Goal: Task Accomplishment & Management: Manage account settings

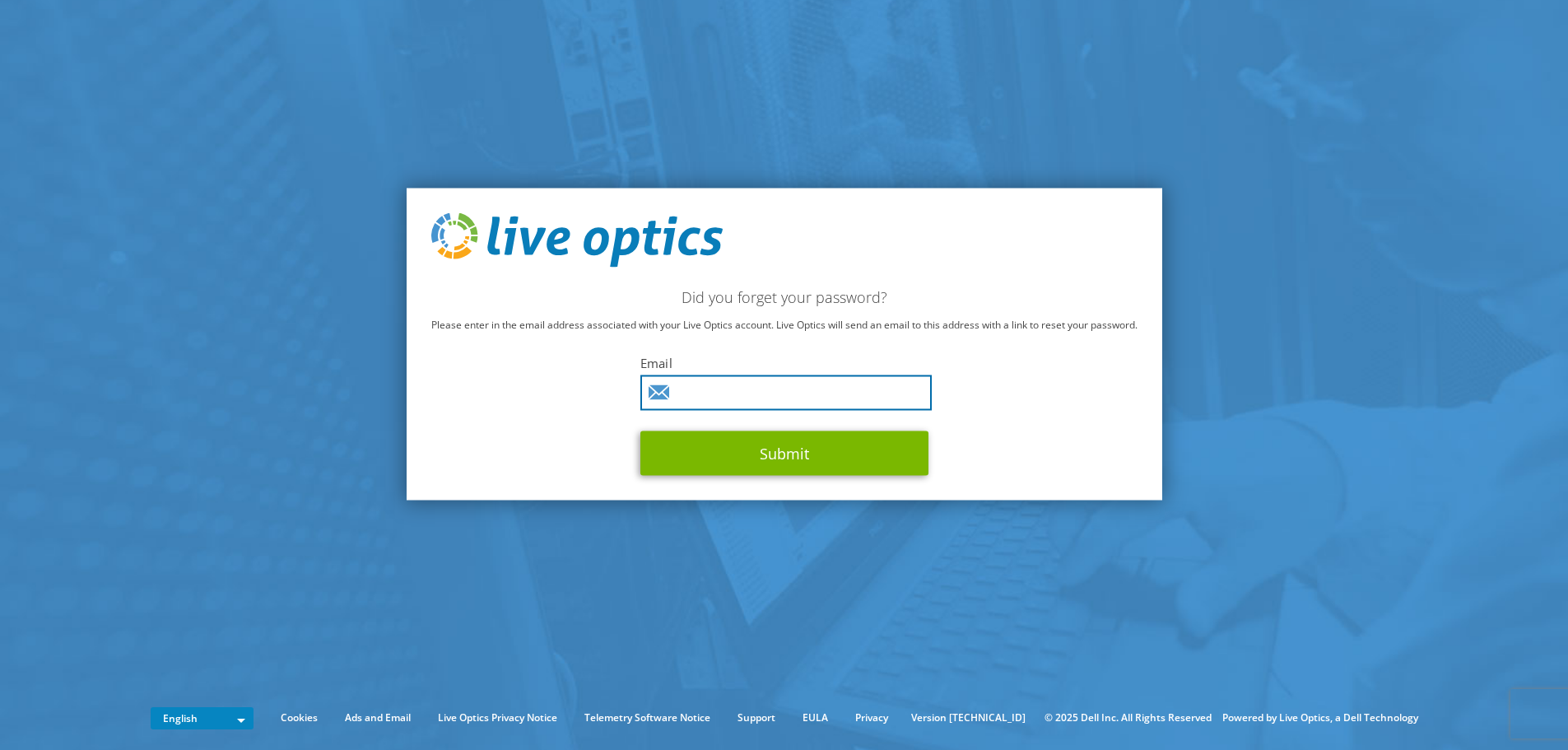
click at [784, 395] on input "text" at bounding box center [786, 392] width 291 height 35
type input "wisam.mahmood@cardinal-ip.com"
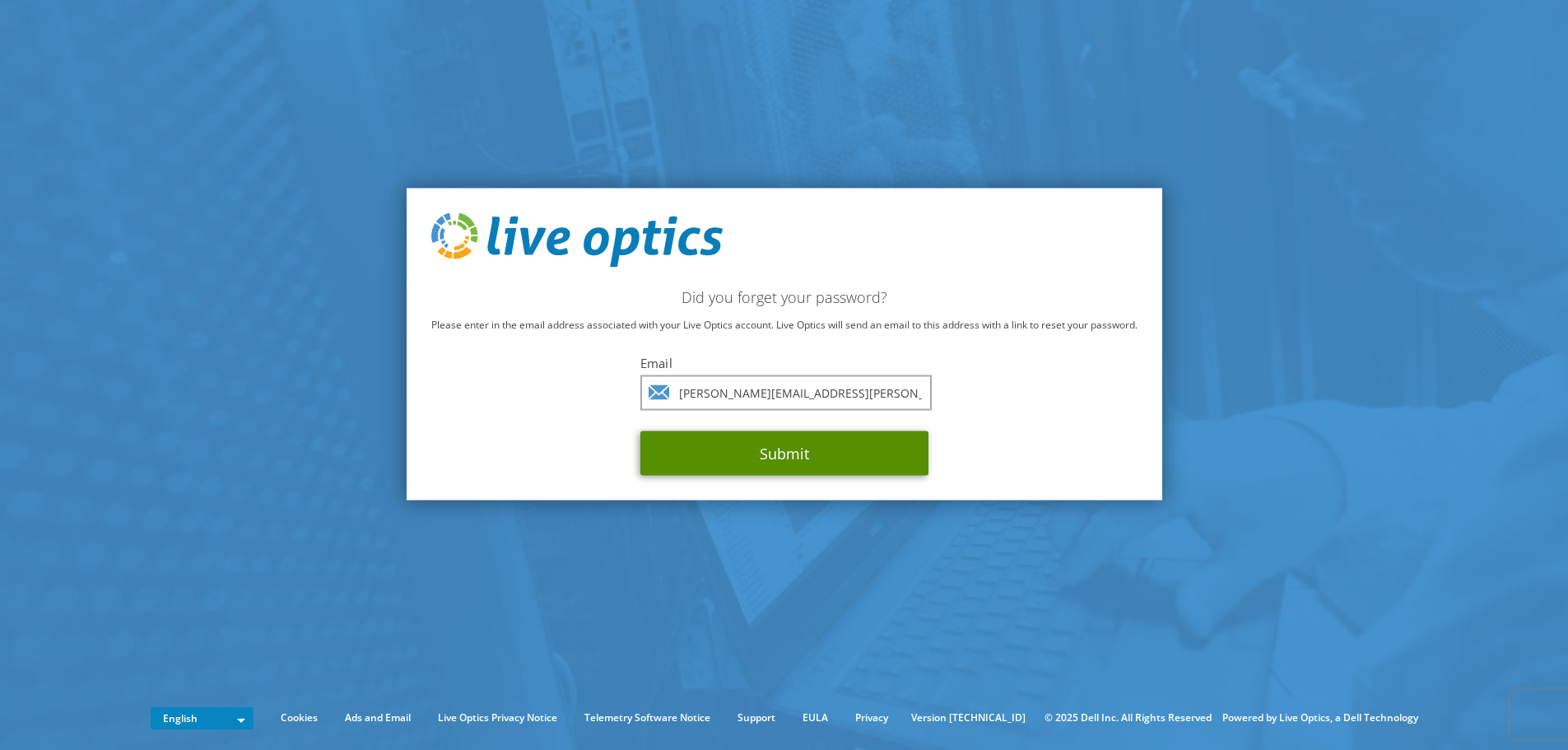
drag, startPoint x: 791, startPoint y: 410, endPoint x: 771, endPoint y: 442, distance: 37.7
click at [771, 442] on button "Submit" at bounding box center [784, 452] width 288 height 44
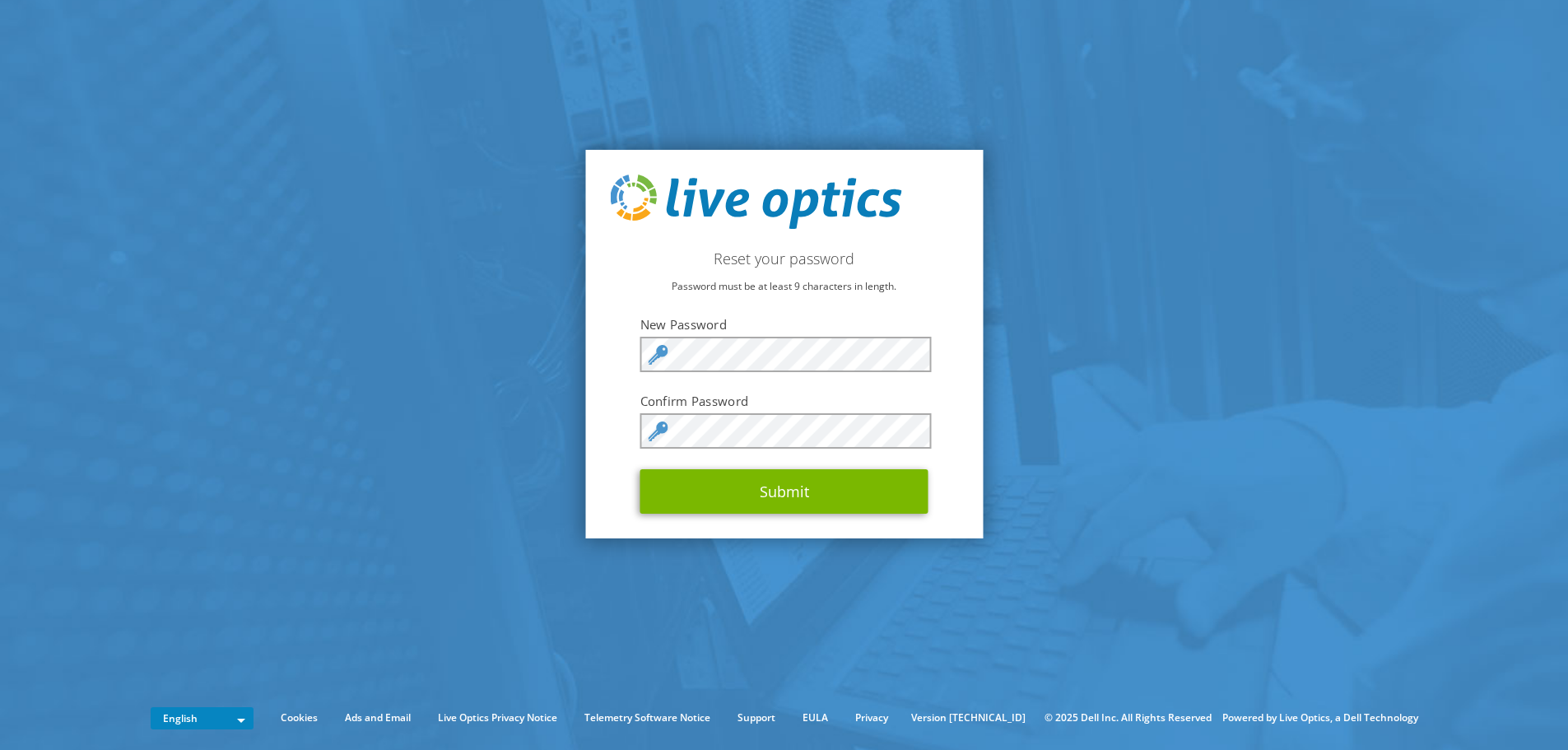
click at [837, 518] on div "Reset your password Password must be at least 9 characters in length. New Passw…" at bounding box center [784, 343] width 397 height 389
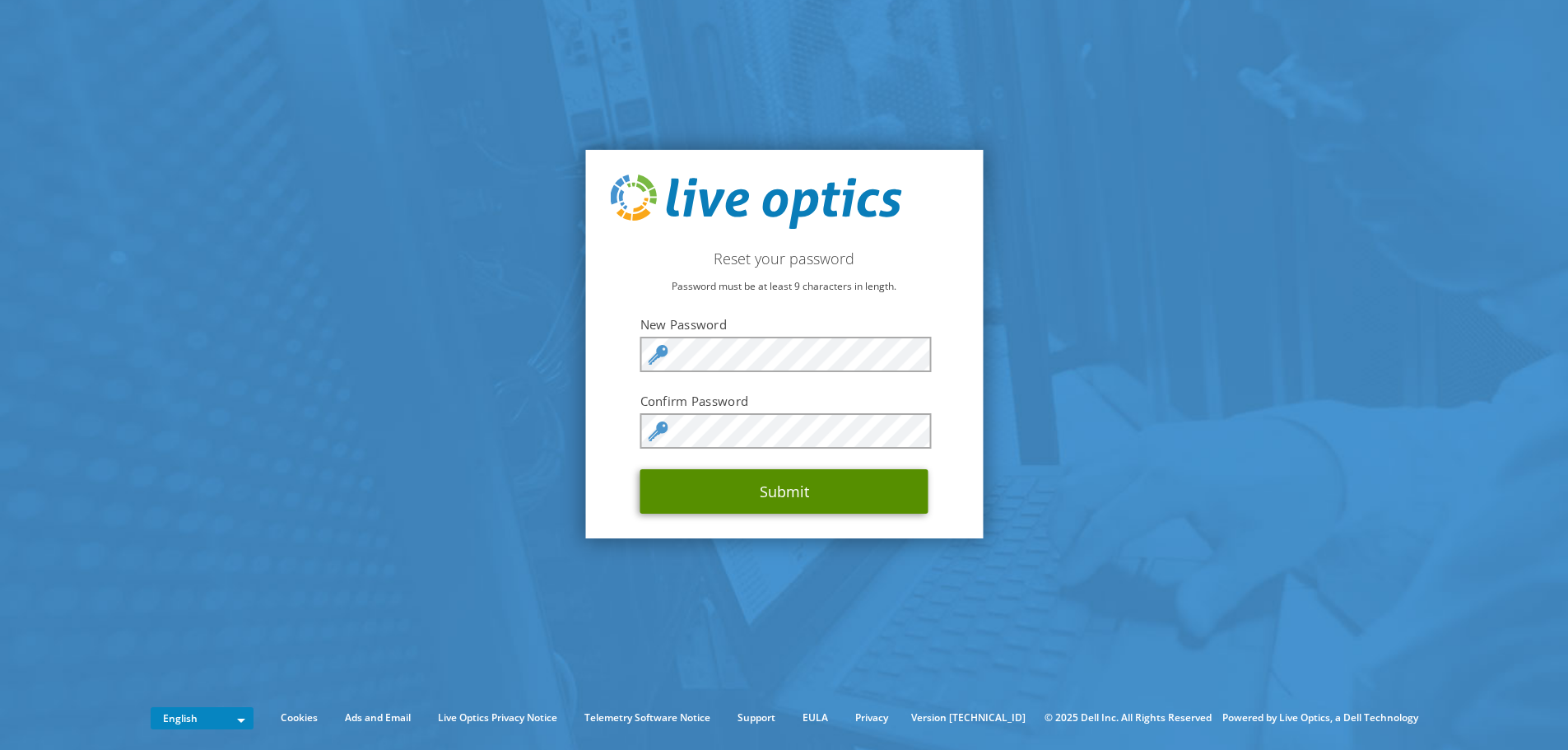
click at [845, 490] on button "Submit" at bounding box center [784, 491] width 288 height 44
